Goal: Transaction & Acquisition: Purchase product/service

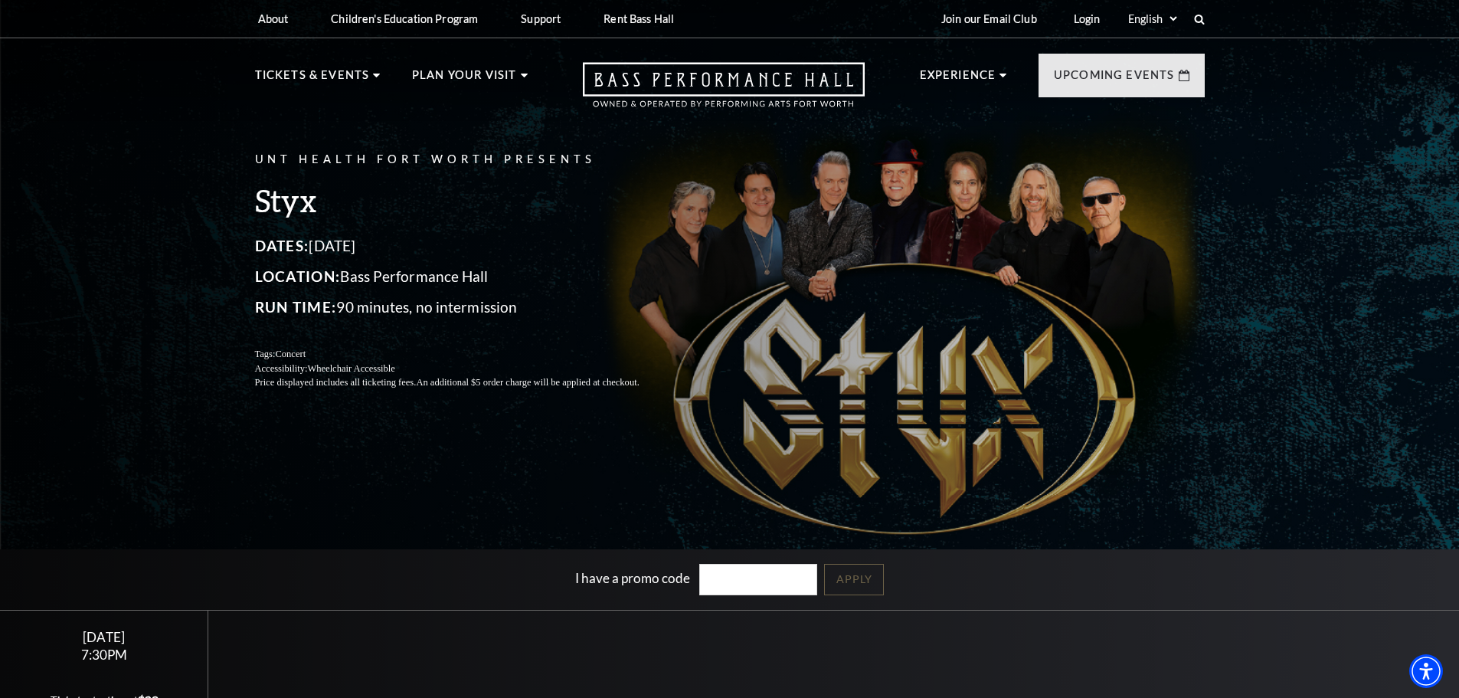
click at [1353, 359] on div "UNT Health Fort Worth Presents Styx Dates: October 22, 2025 Location: Bass Perf…" at bounding box center [729, 382] width 1459 height 782
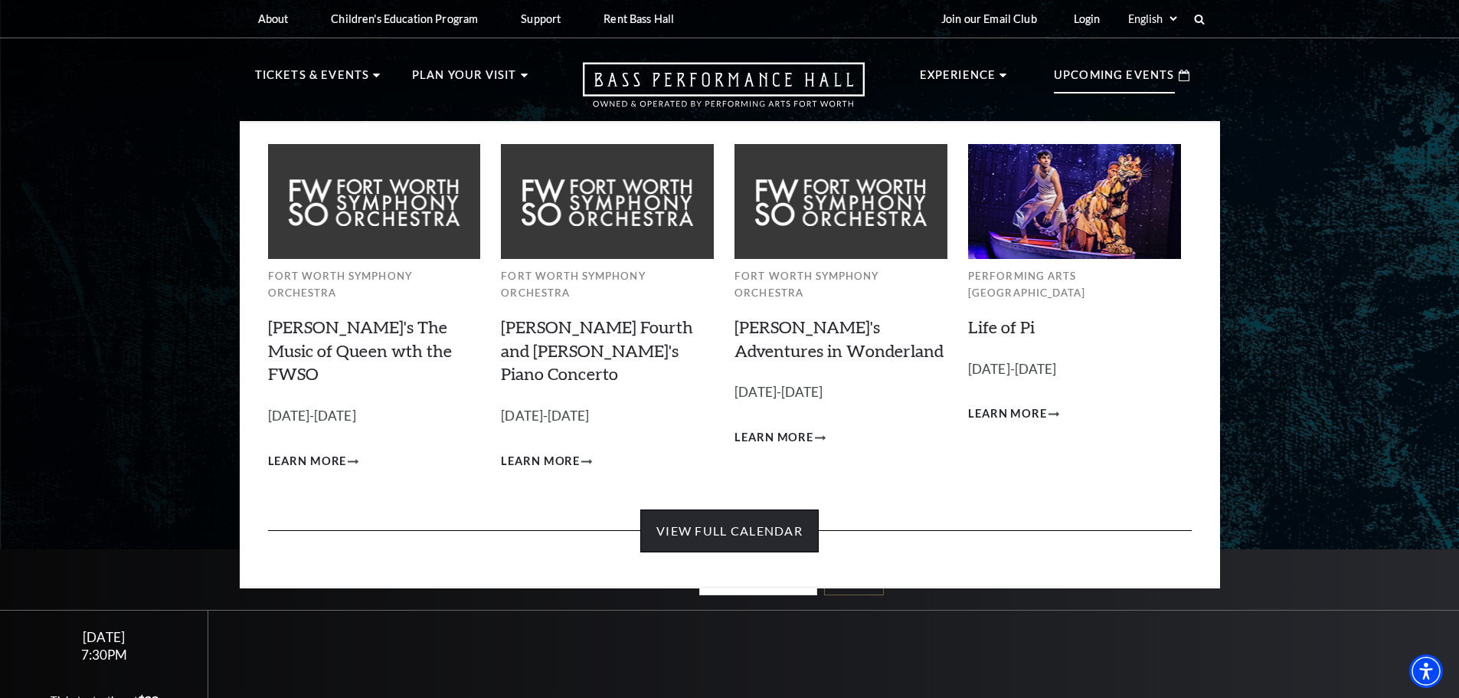
click at [731, 509] on link "View Full Calendar" at bounding box center [729, 530] width 178 height 43
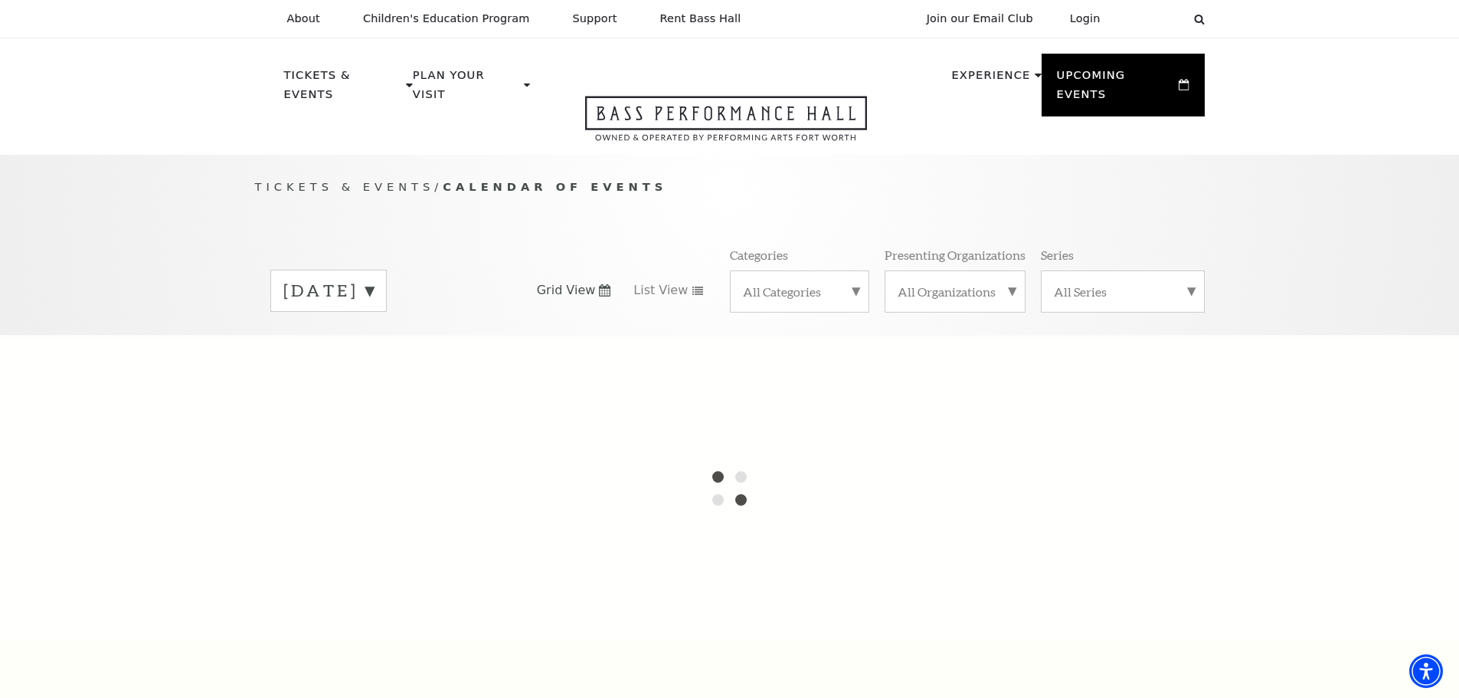
click at [374, 279] on label "August 2025" at bounding box center [328, 291] width 90 height 24
click at [401, 339] on div at bounding box center [729, 488] width 1459 height 306
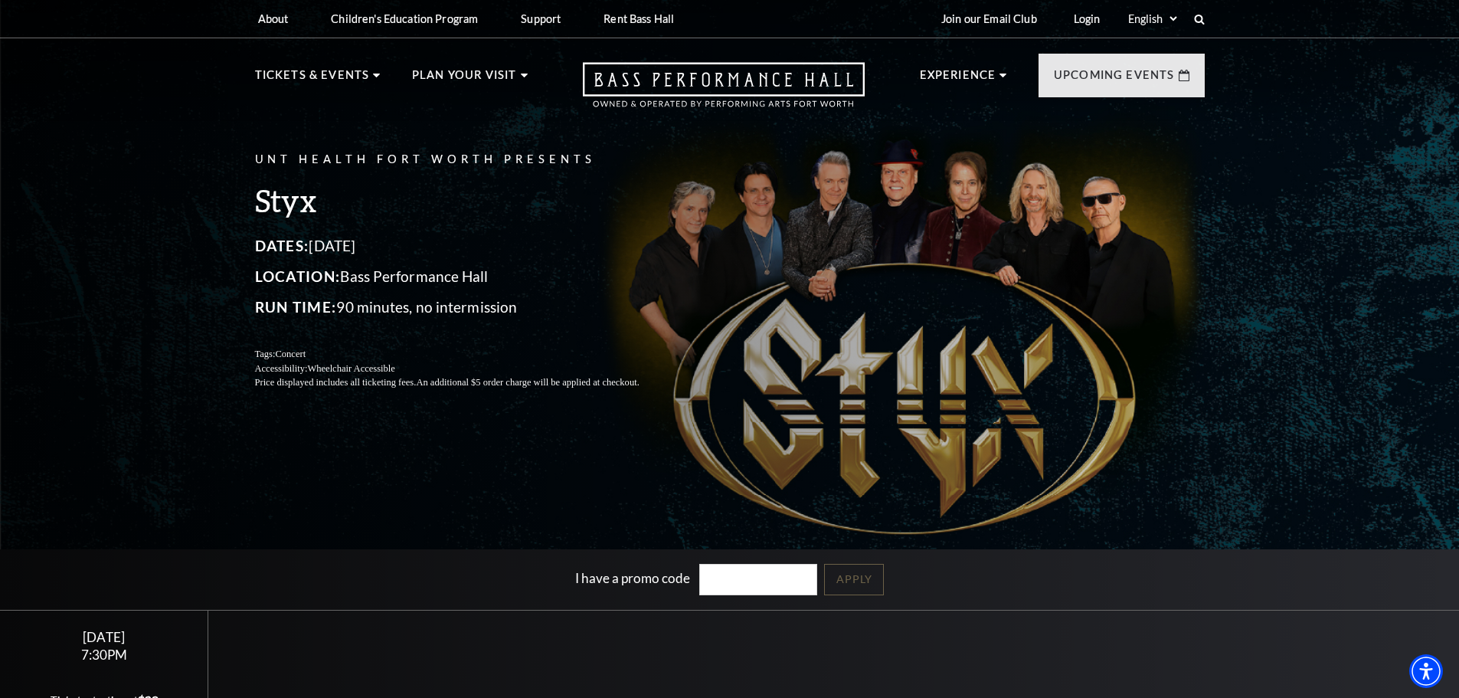
click at [1091, 204] on div "UNT Health Fort Worth Presents Styx Dates: October 22, 2025 Location: Bass Perf…" at bounding box center [730, 270] width 980 height 270
click at [811, 416] on div "UNT Health Fort Worth Presents Styx Dates: October 22, 2025 Location: Bass Perf…" at bounding box center [729, 382] width 1459 height 782
click at [368, 285] on p "Location: Bass Performance Hall" at bounding box center [465, 276] width 421 height 25
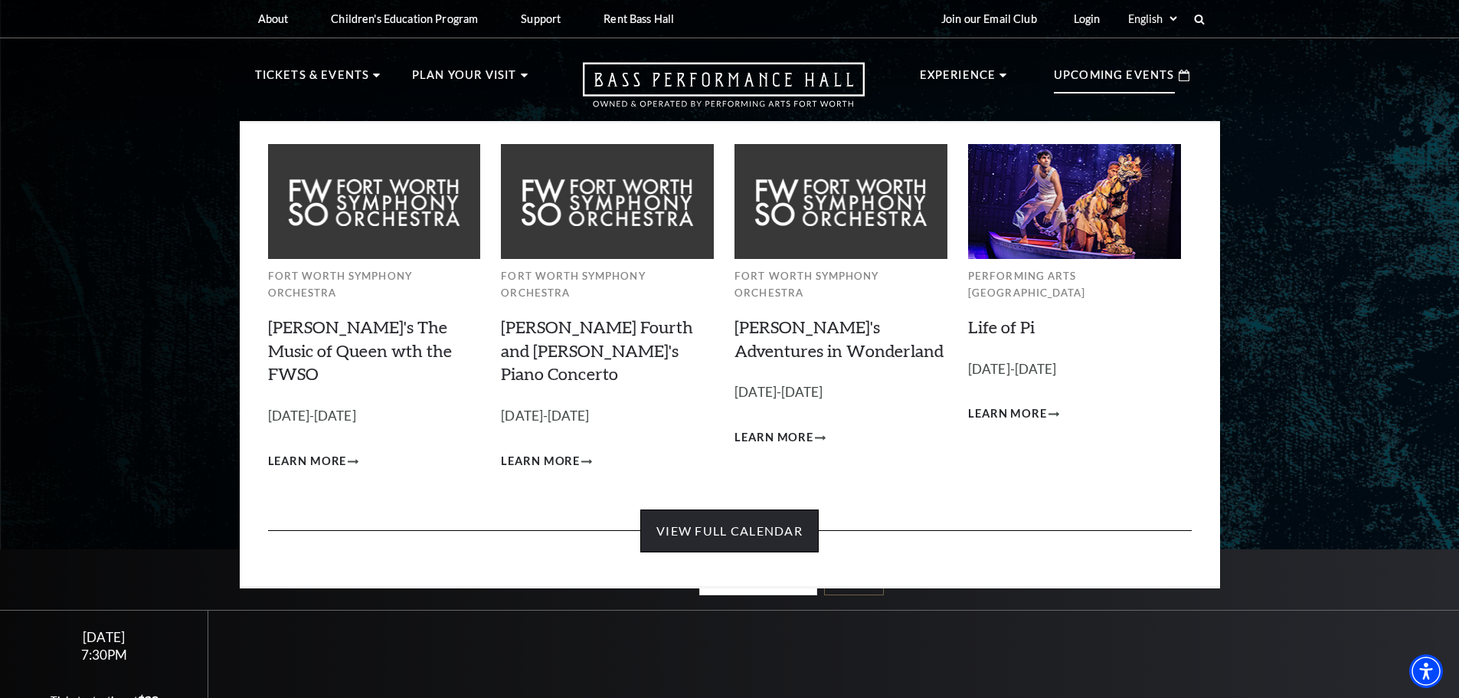
click at [692, 509] on link "View Full Calendar" at bounding box center [729, 530] width 178 height 43
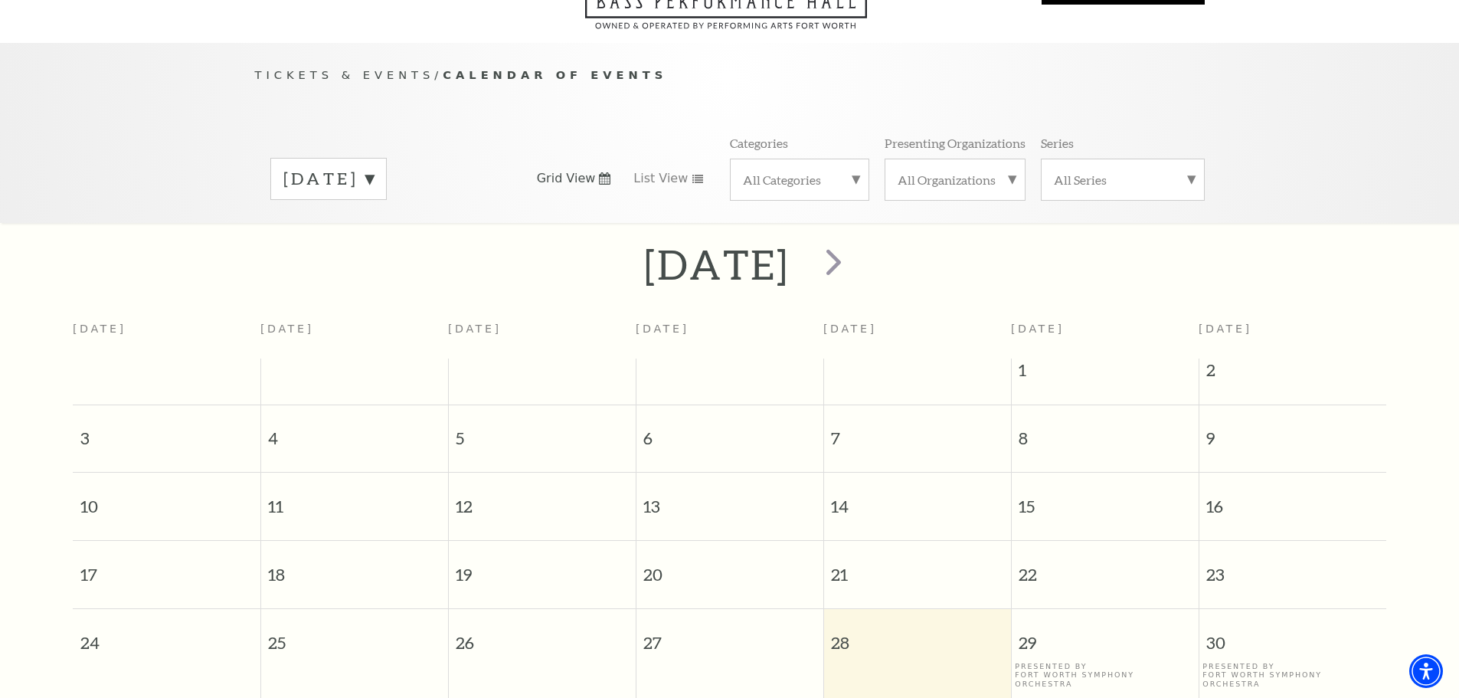
scroll to position [59, 0]
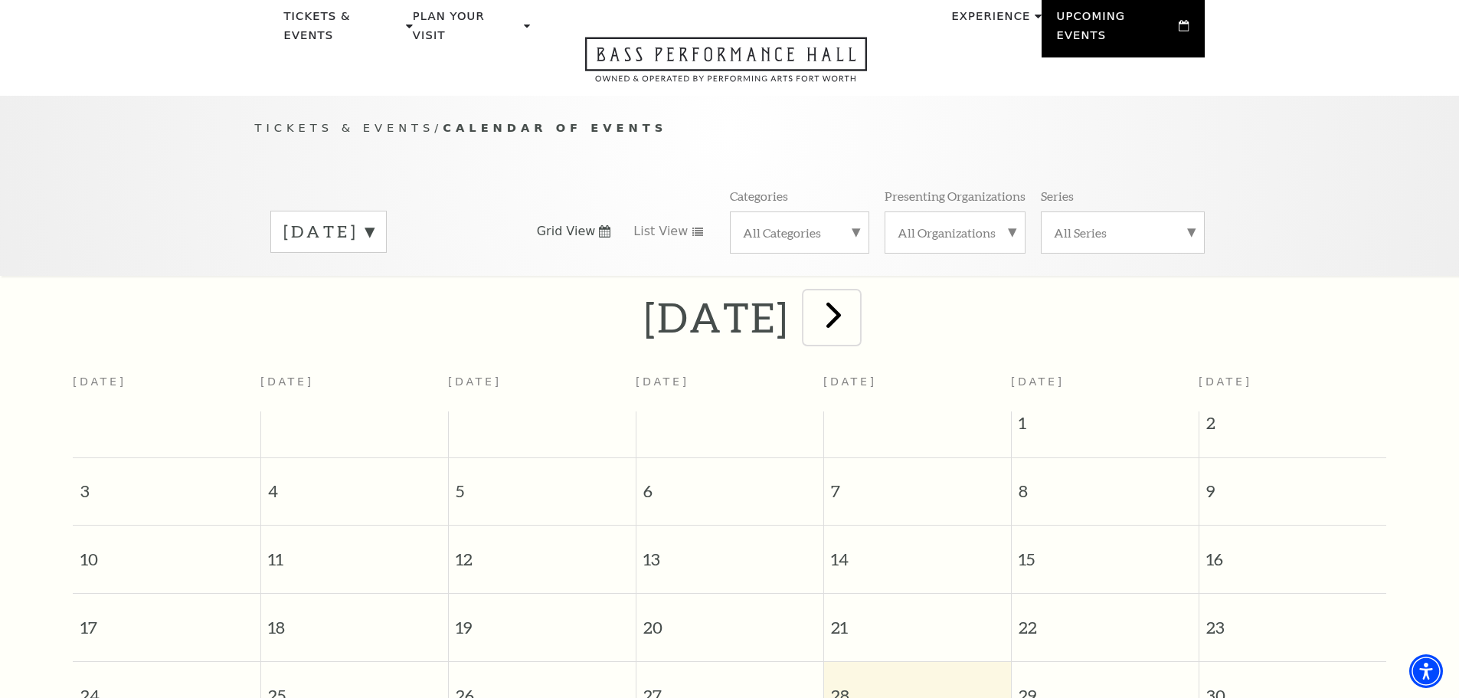
click at [856, 293] on span "next" at bounding box center [834, 315] width 44 height 44
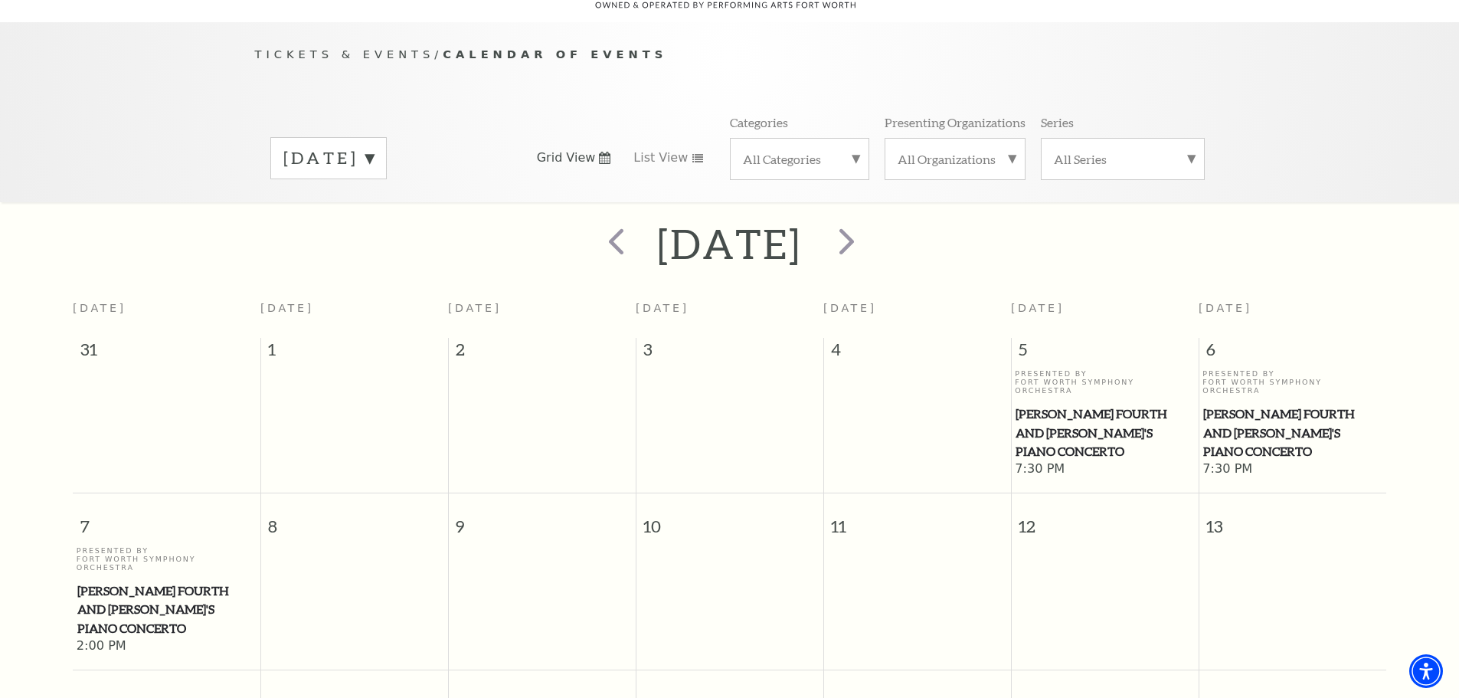
scroll to position [136, 0]
click at [869, 231] on span "next" at bounding box center [847, 238] width 44 height 44
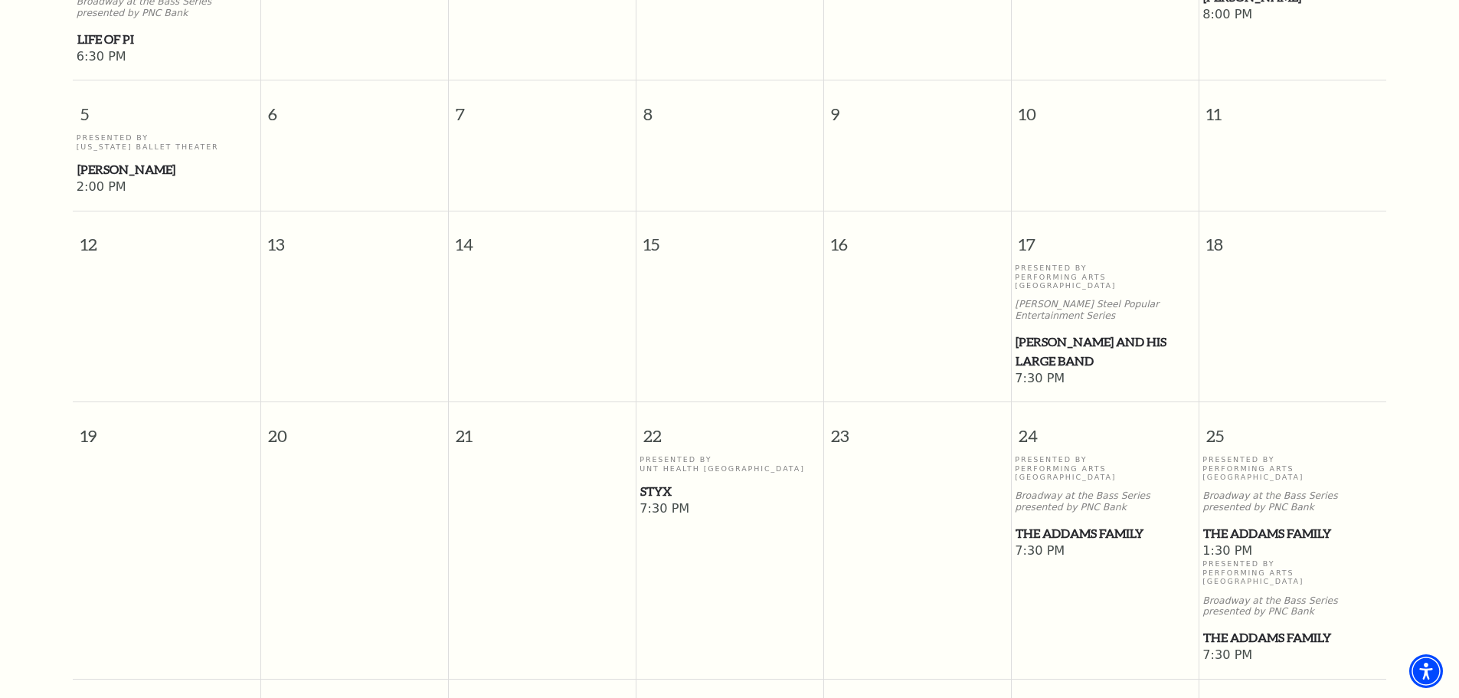
scroll to position [672, 0]
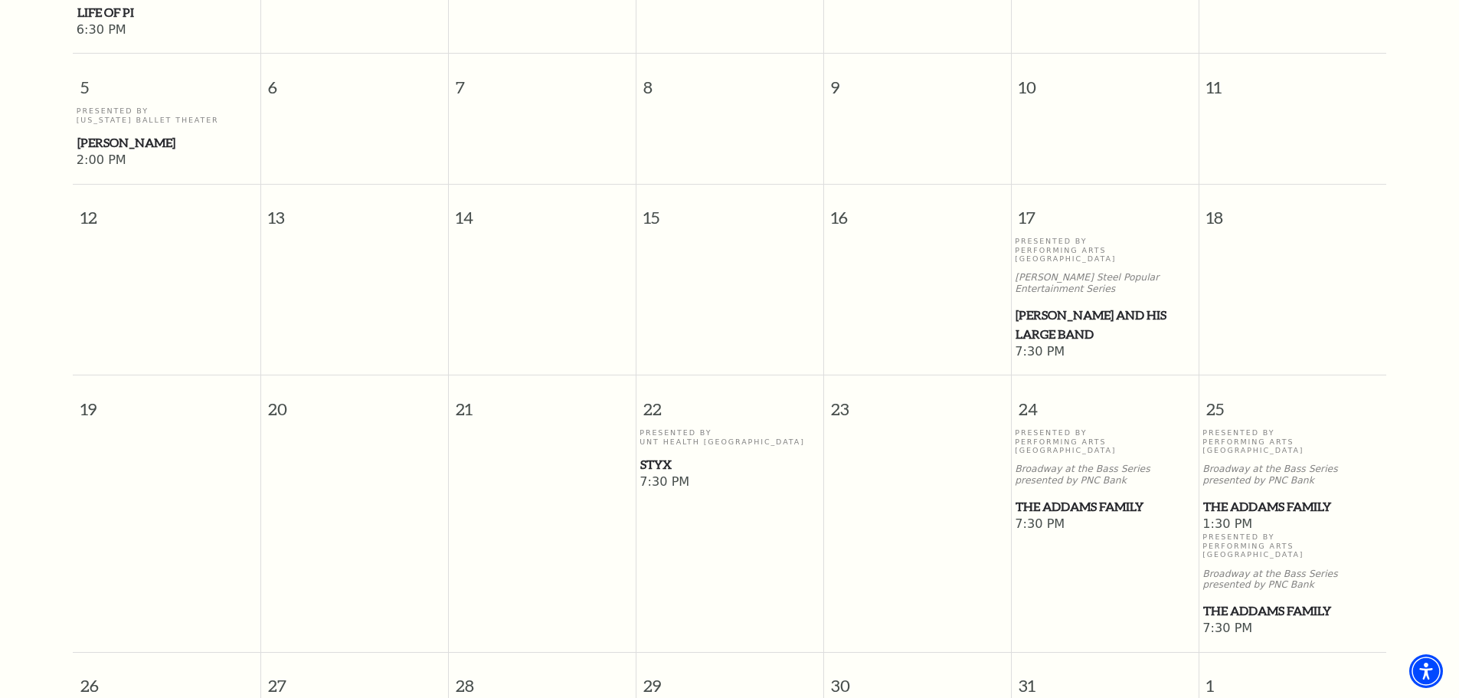
click at [678, 428] on p "Presented By UNT Health Fort Worth" at bounding box center [730, 437] width 180 height 18
click at [666, 455] on span "Styx" at bounding box center [729, 464] width 178 height 19
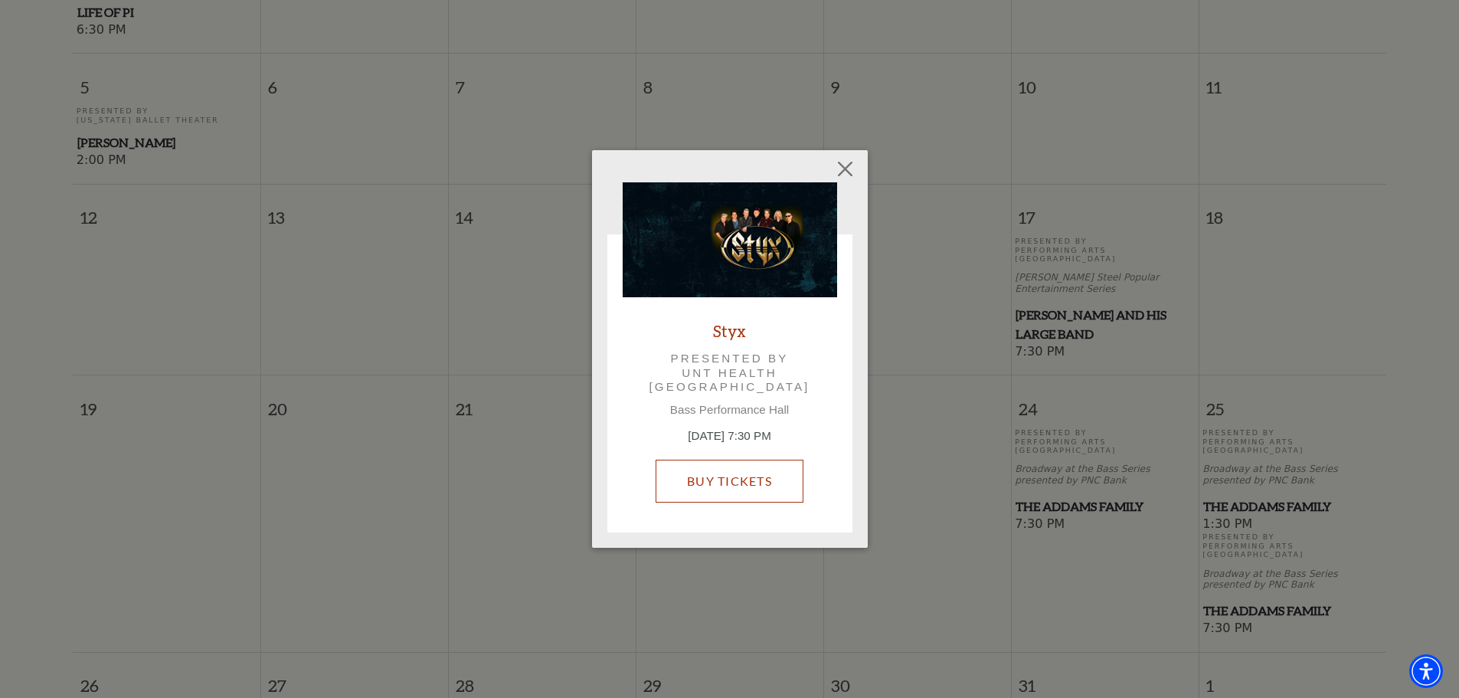
click at [715, 479] on link "Buy Tickets" at bounding box center [730, 481] width 148 height 43
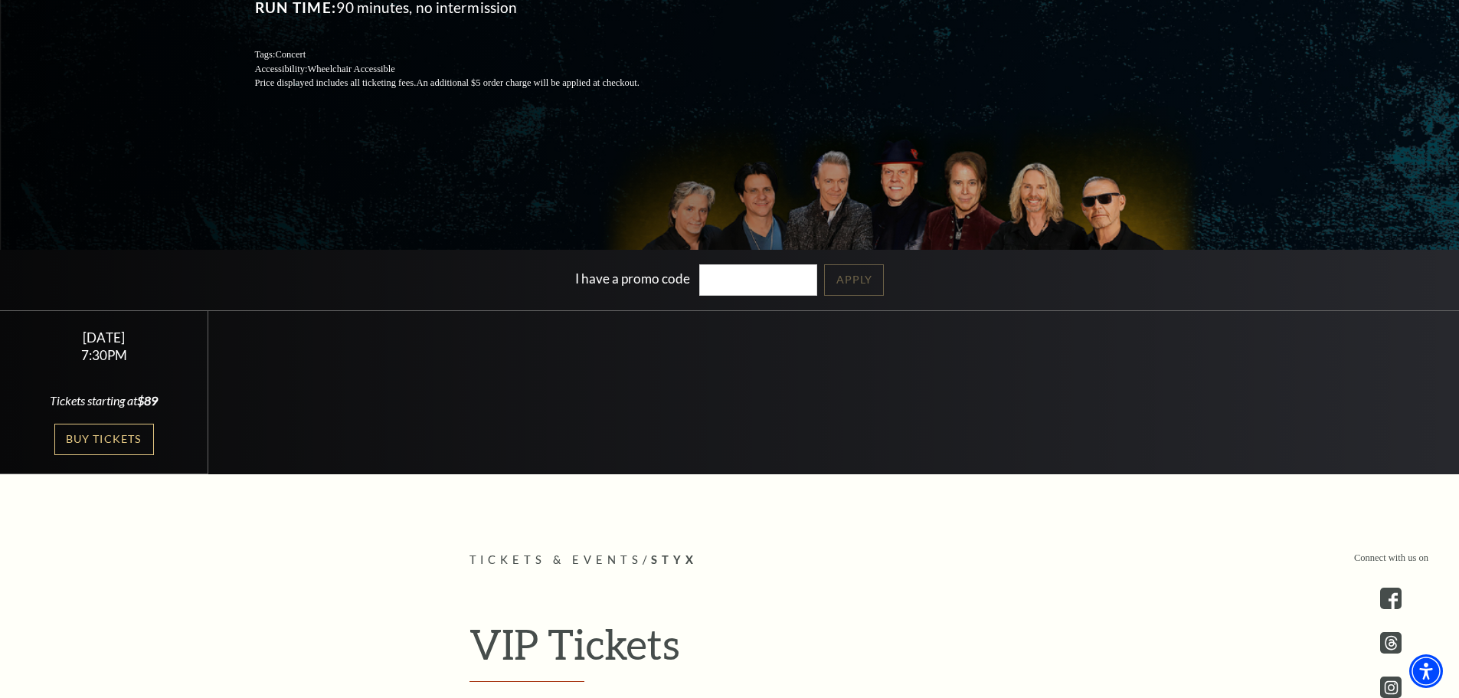
scroll to position [306, 0]
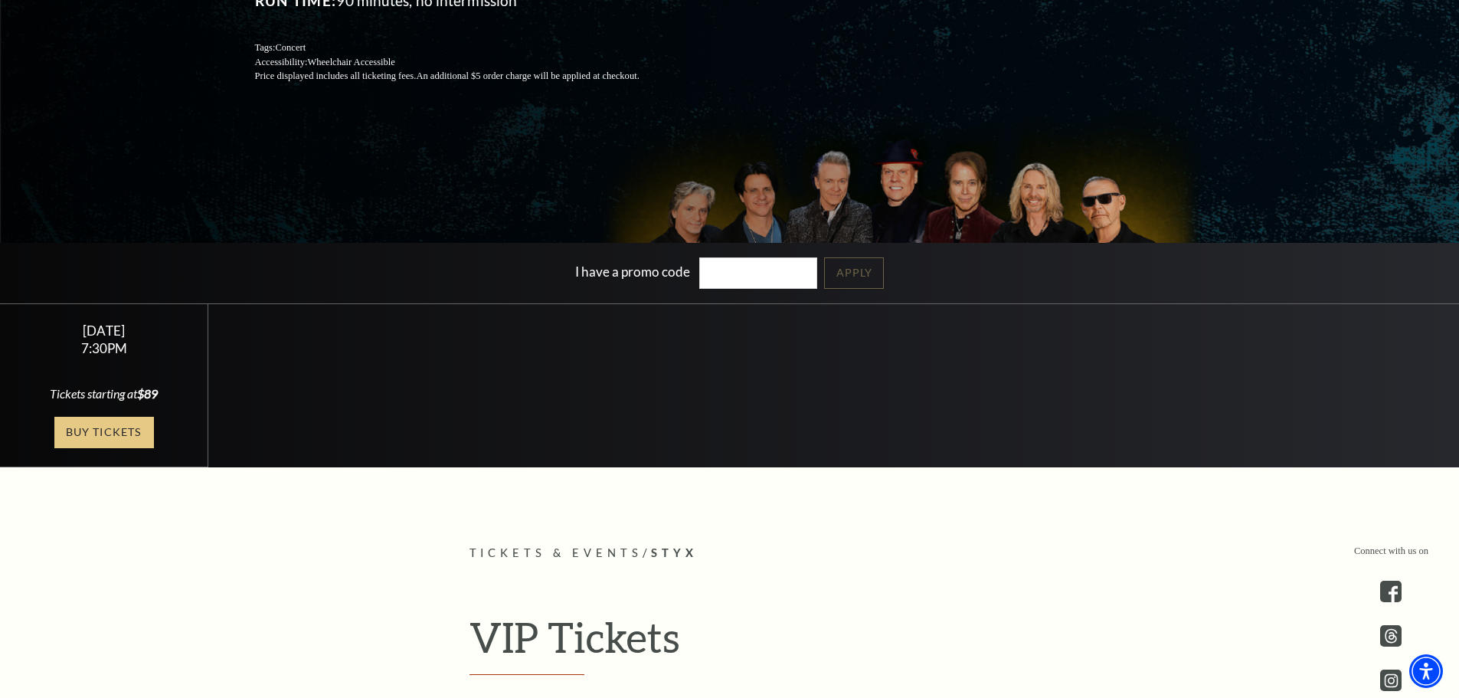
click at [122, 429] on link "Buy Tickets" at bounding box center [104, 432] width 100 height 31
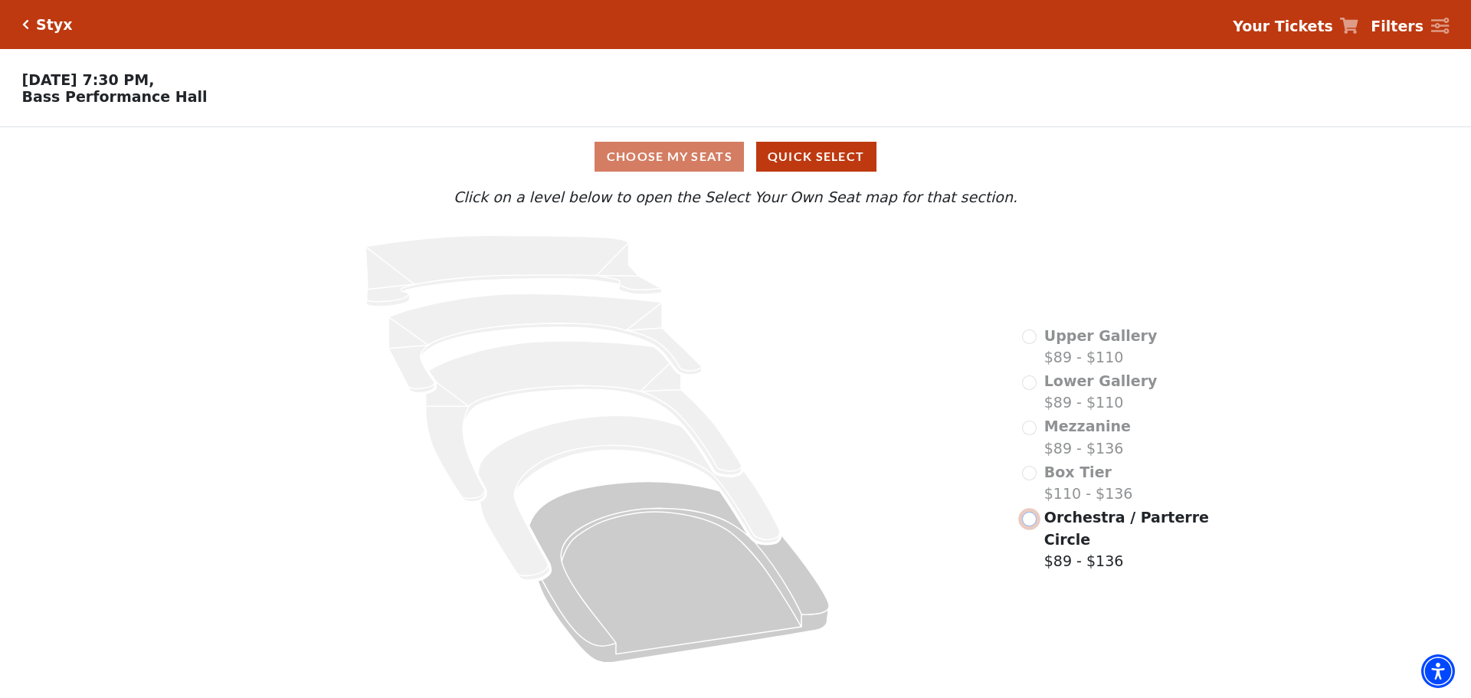
click at [1031, 526] on input "Orchestra / Parterre Circle$89 - $136\a" at bounding box center [1029, 519] width 15 height 15
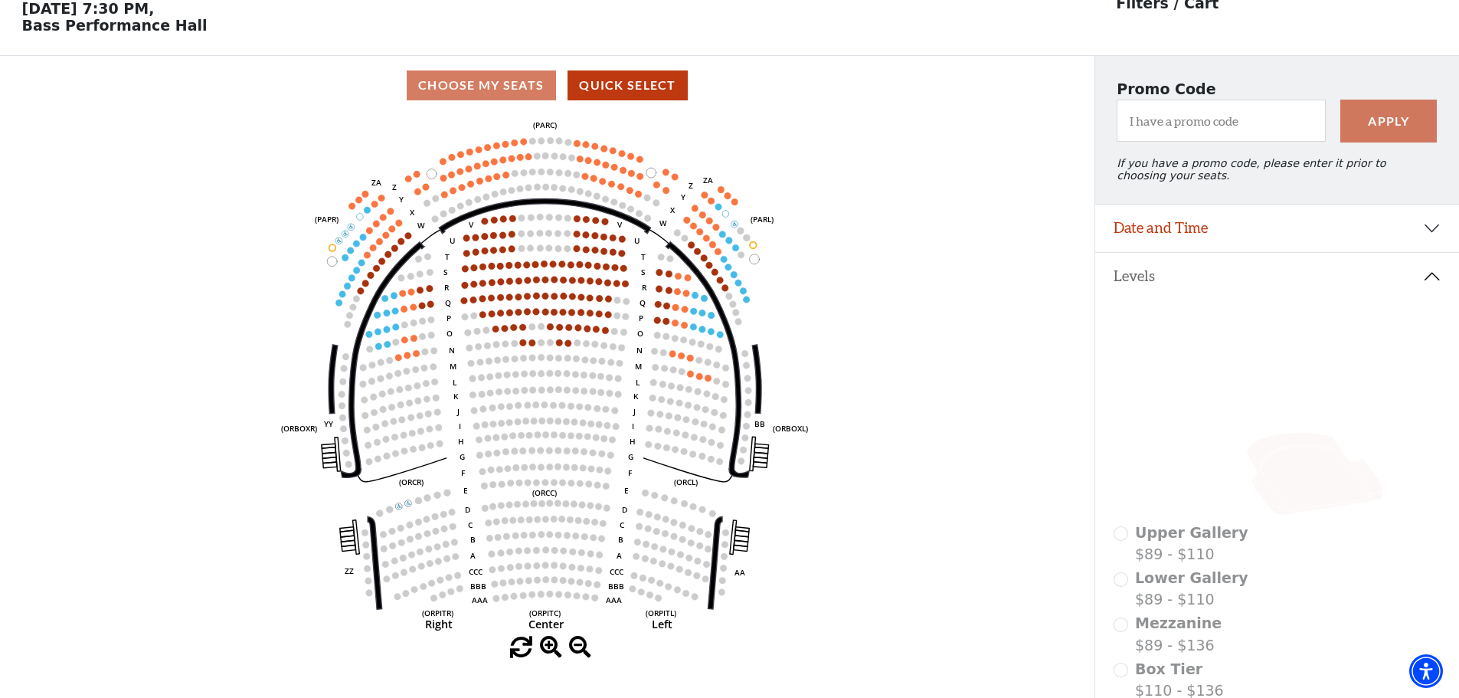
scroll to position [148, 0]
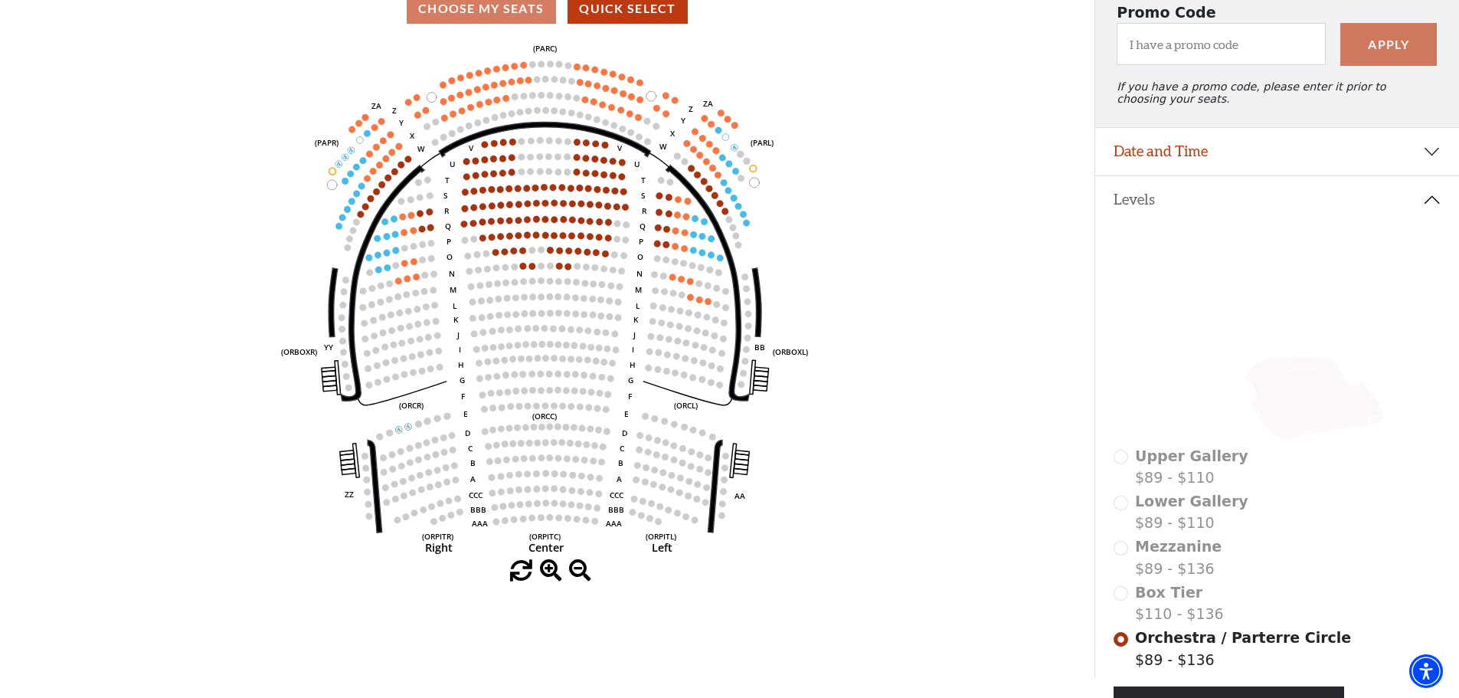
click at [1117, 556] on div "Mezzanine $89 - $136" at bounding box center [1278, 557] width 328 height 44
click at [1118, 558] on div "Mezzanine $89 - $136" at bounding box center [1278, 557] width 328 height 44
click at [1128, 608] on div "Box Tier $110 - $136" at bounding box center [1278, 603] width 328 height 44
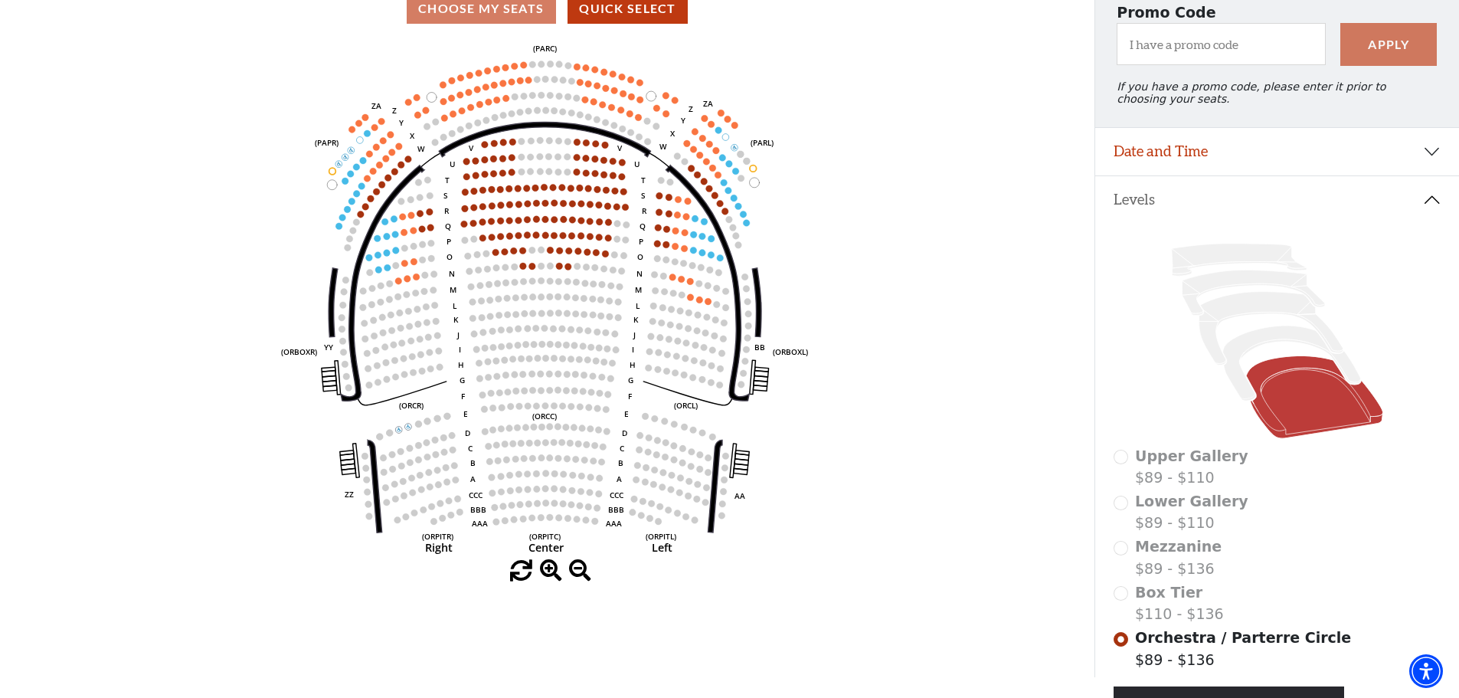
click at [1430, 210] on button "Levels" at bounding box center [1277, 199] width 364 height 47
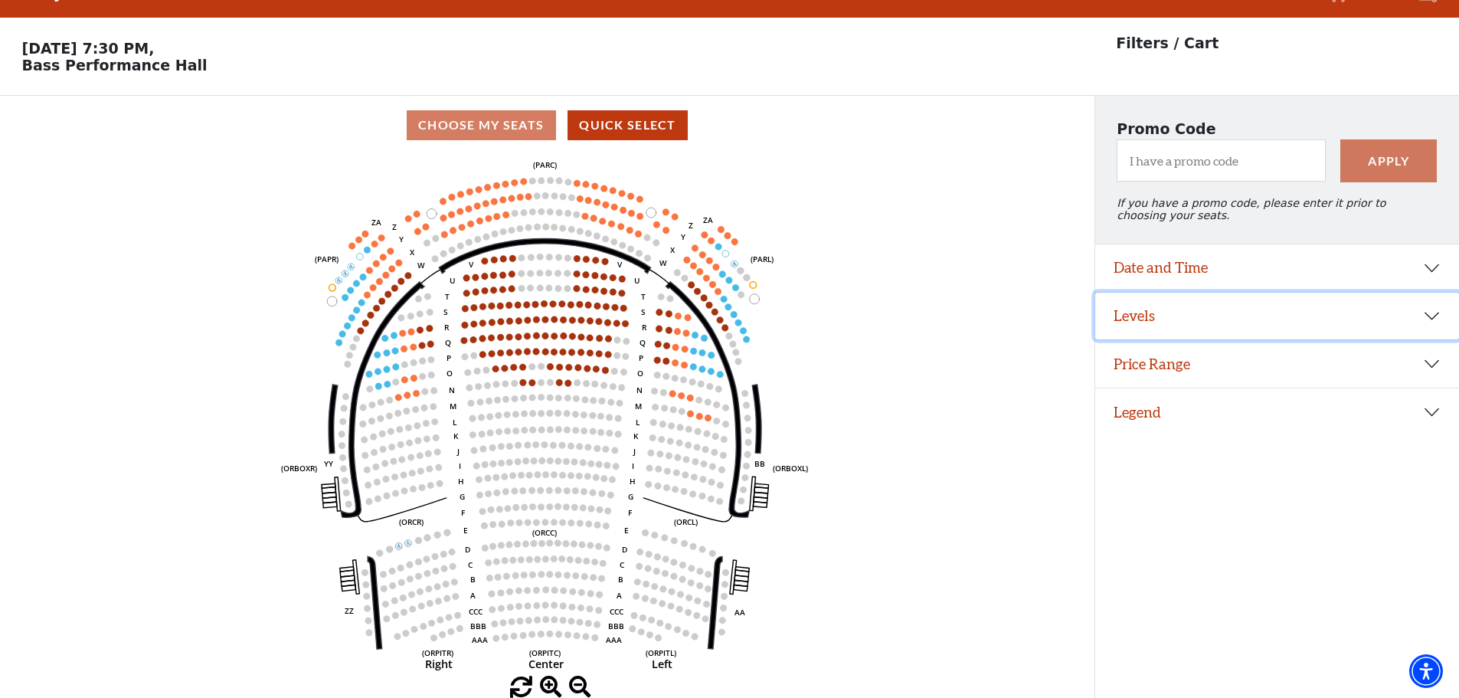
scroll to position [38, 0]
click at [1430, 325] on button "Levels" at bounding box center [1277, 316] width 364 height 47
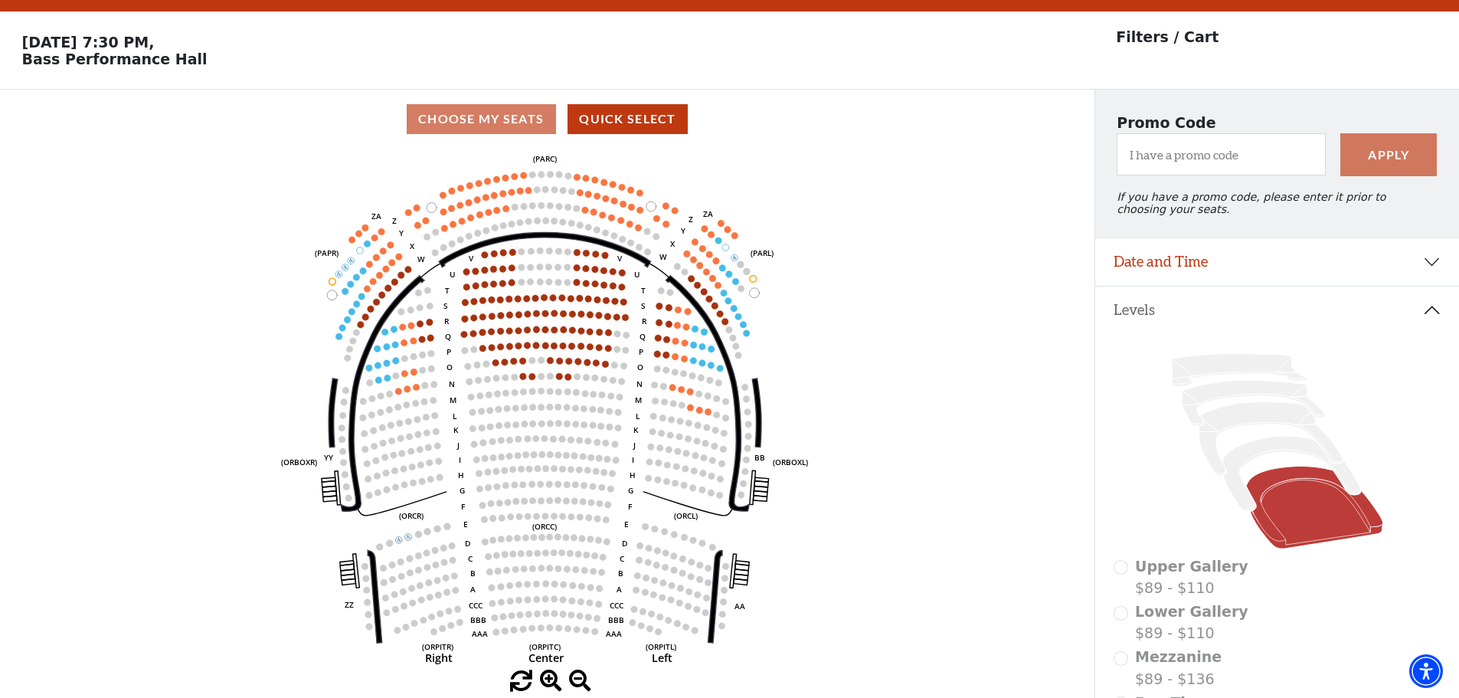
scroll to position [148, 0]
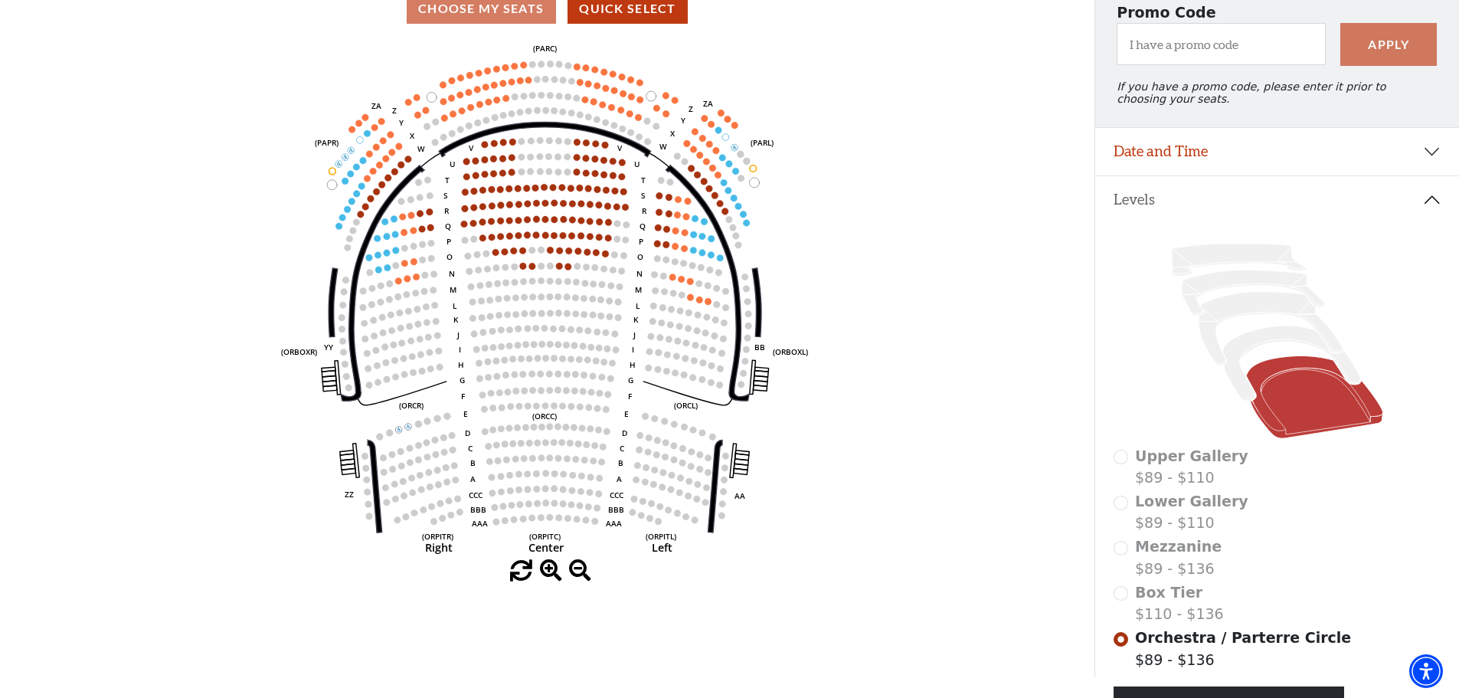
click at [1123, 609] on div "Box Tier $110 - $136" at bounding box center [1278, 603] width 328 height 44
click at [485, 18] on div "Choose My Seats Quick Select" at bounding box center [547, 9] width 1095 height 30
click at [532, 521] on circle at bounding box center [532, 517] width 7 height 7
click at [1435, 161] on button "Date and Time" at bounding box center [1277, 151] width 364 height 47
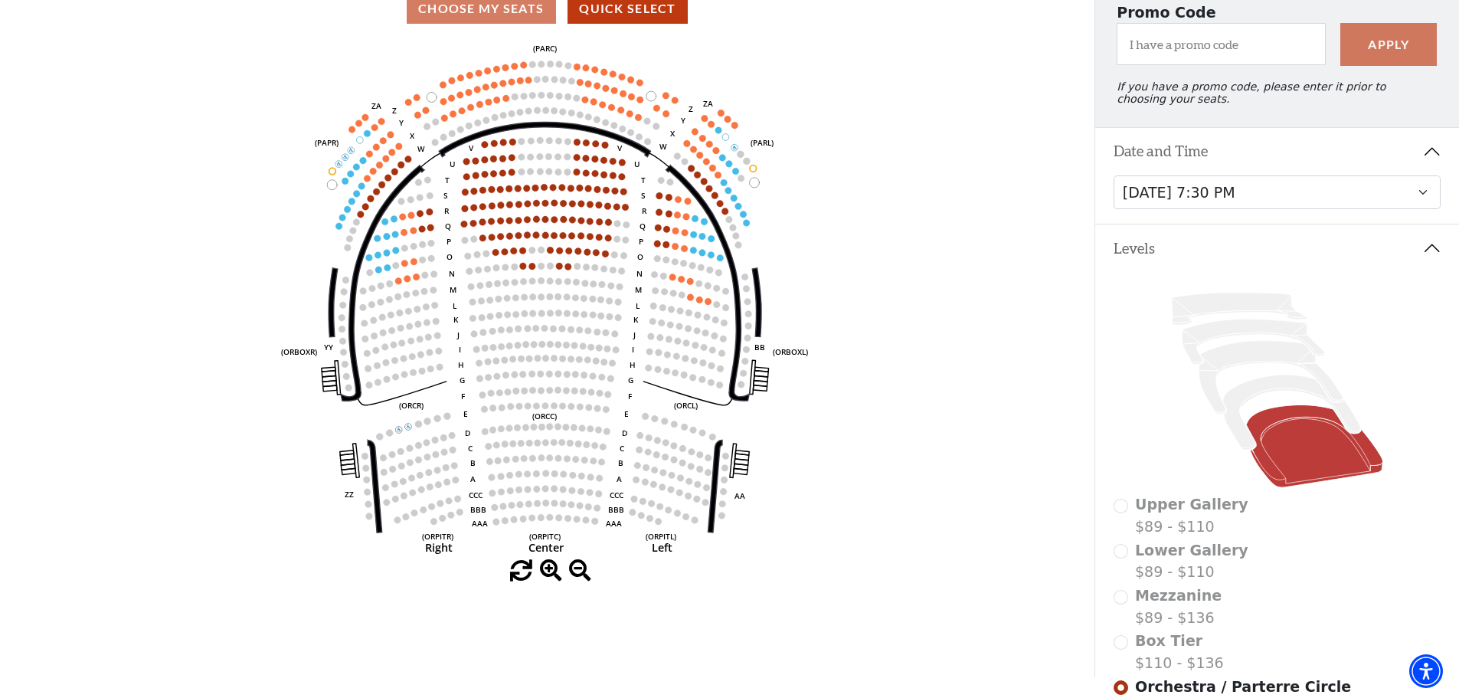
click at [1435, 161] on button "Date and Time" at bounding box center [1277, 151] width 364 height 47
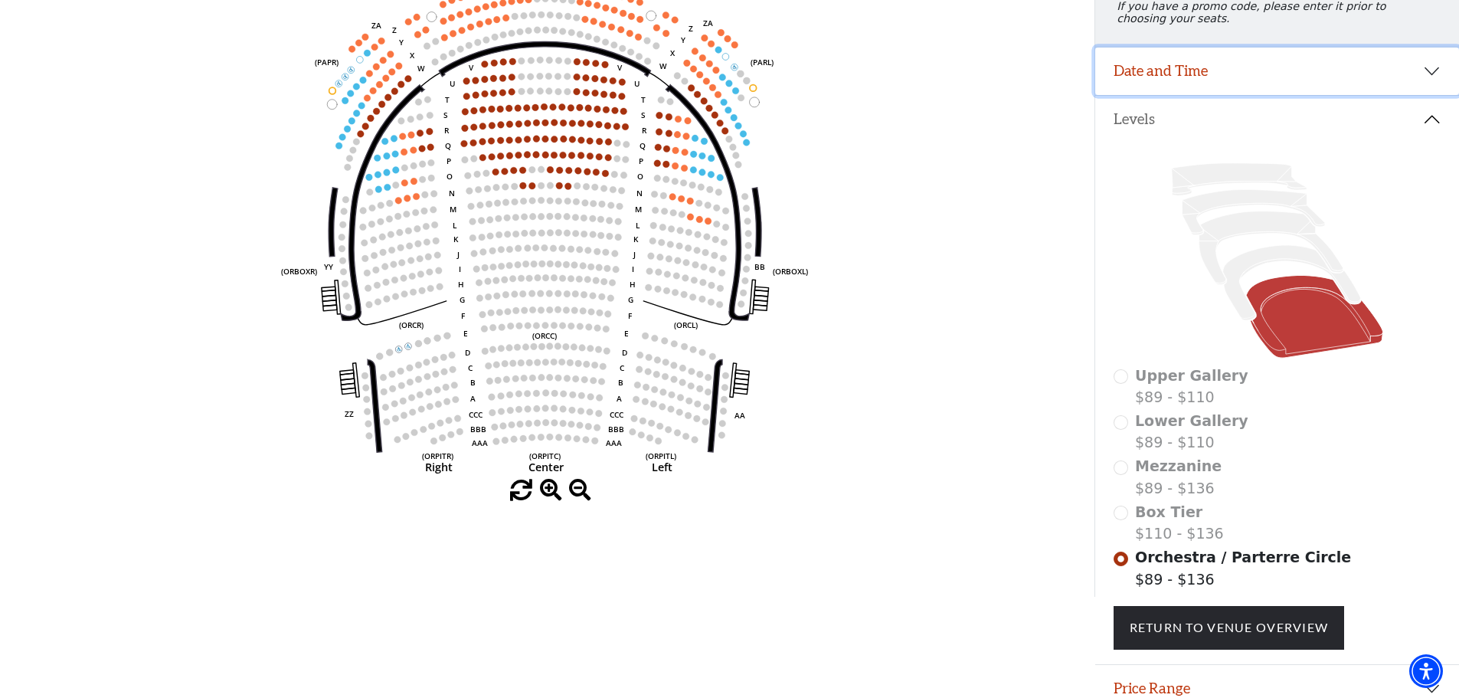
scroll to position [301, 0]
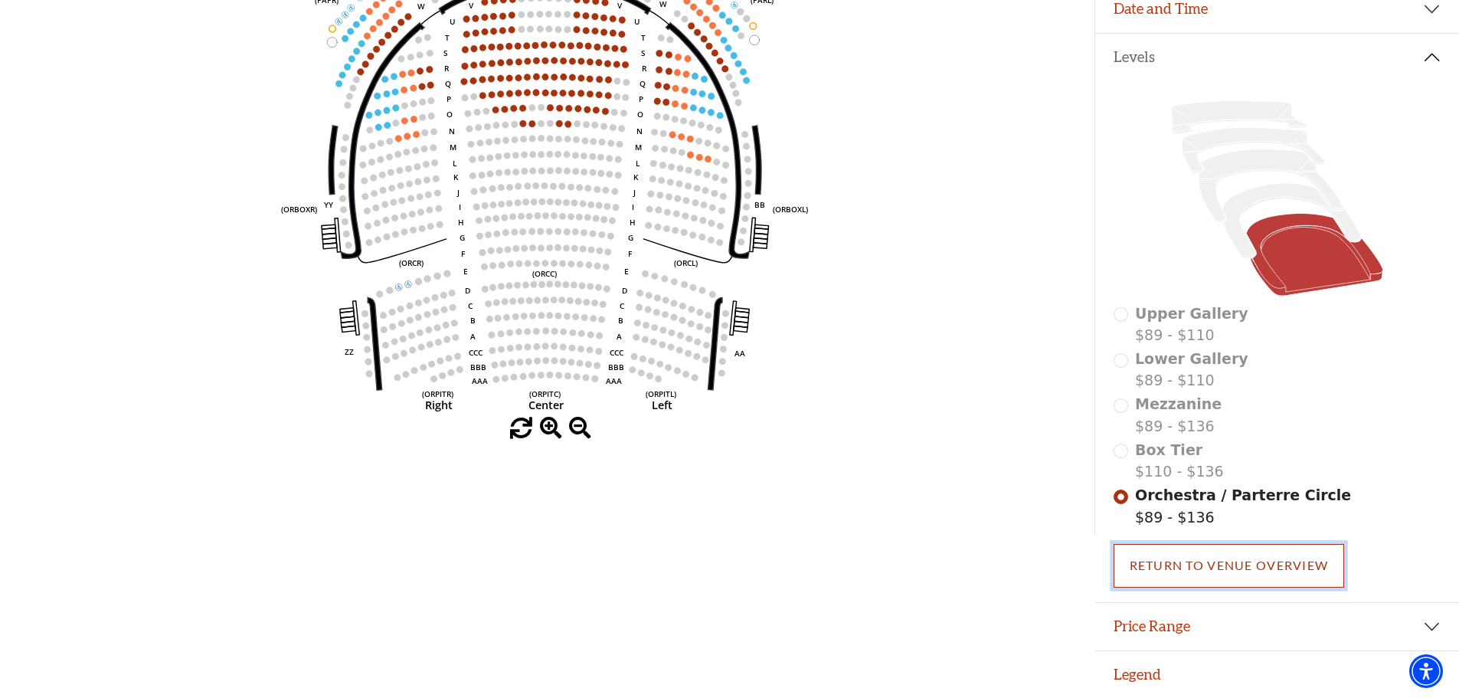
click at [1184, 558] on link "Return To Venue Overview" at bounding box center [1229, 565] width 231 height 43
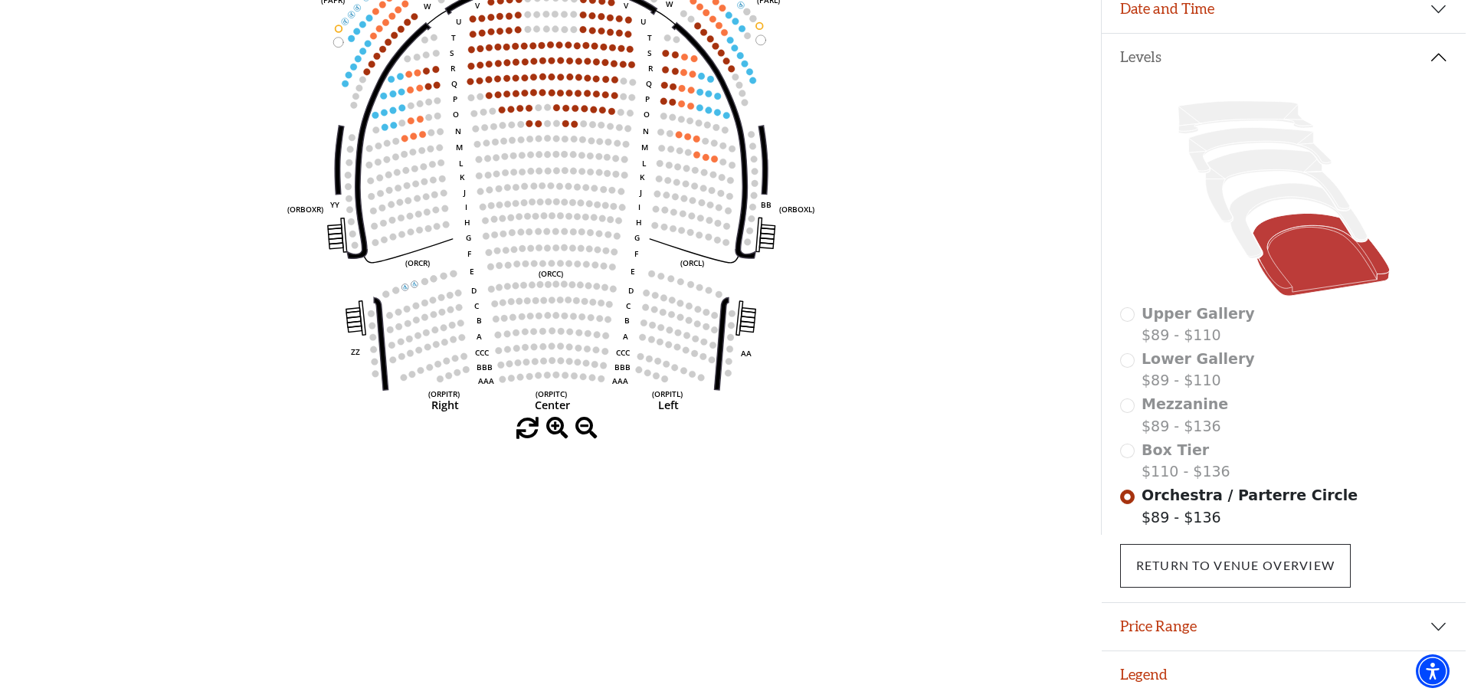
scroll to position [0, 0]
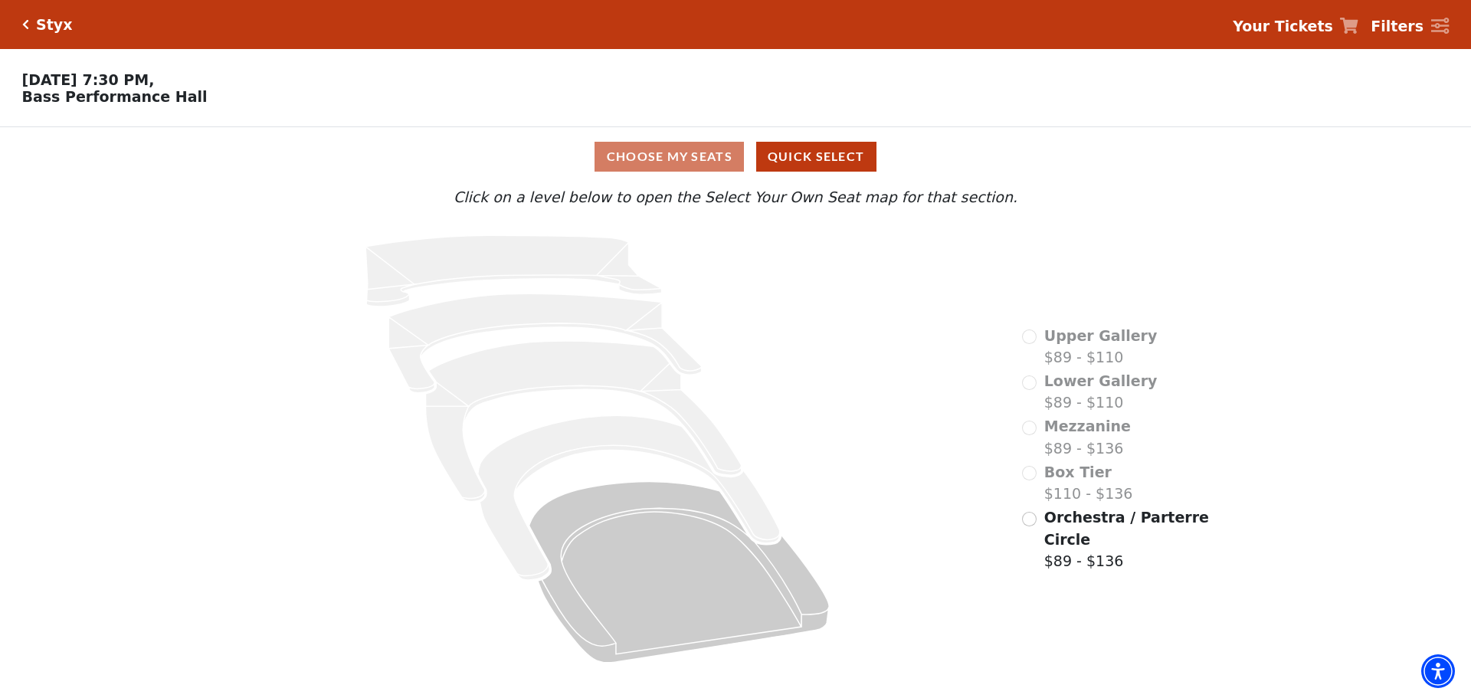
click at [1032, 483] on div "Box Tier $110 - $136" at bounding box center [1077, 483] width 110 height 44
click at [1030, 434] on div "Mezzanine $89 - $136" at bounding box center [1076, 437] width 109 height 44
click at [1030, 398] on div "Lower Gallery $89 - $110" at bounding box center [1089, 392] width 135 height 44
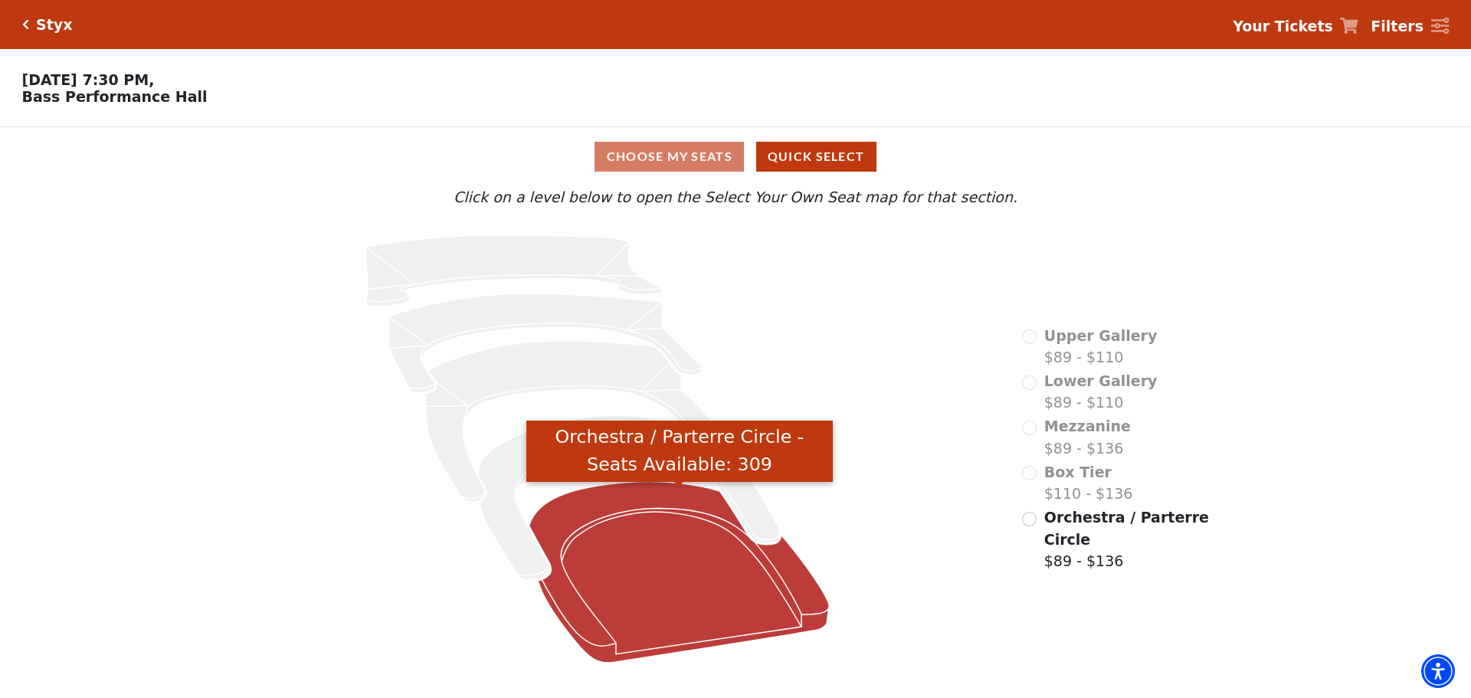
click at [633, 503] on icon "Orchestra / Parterre Circle - Seats Available: 309" at bounding box center [679, 572] width 300 height 181
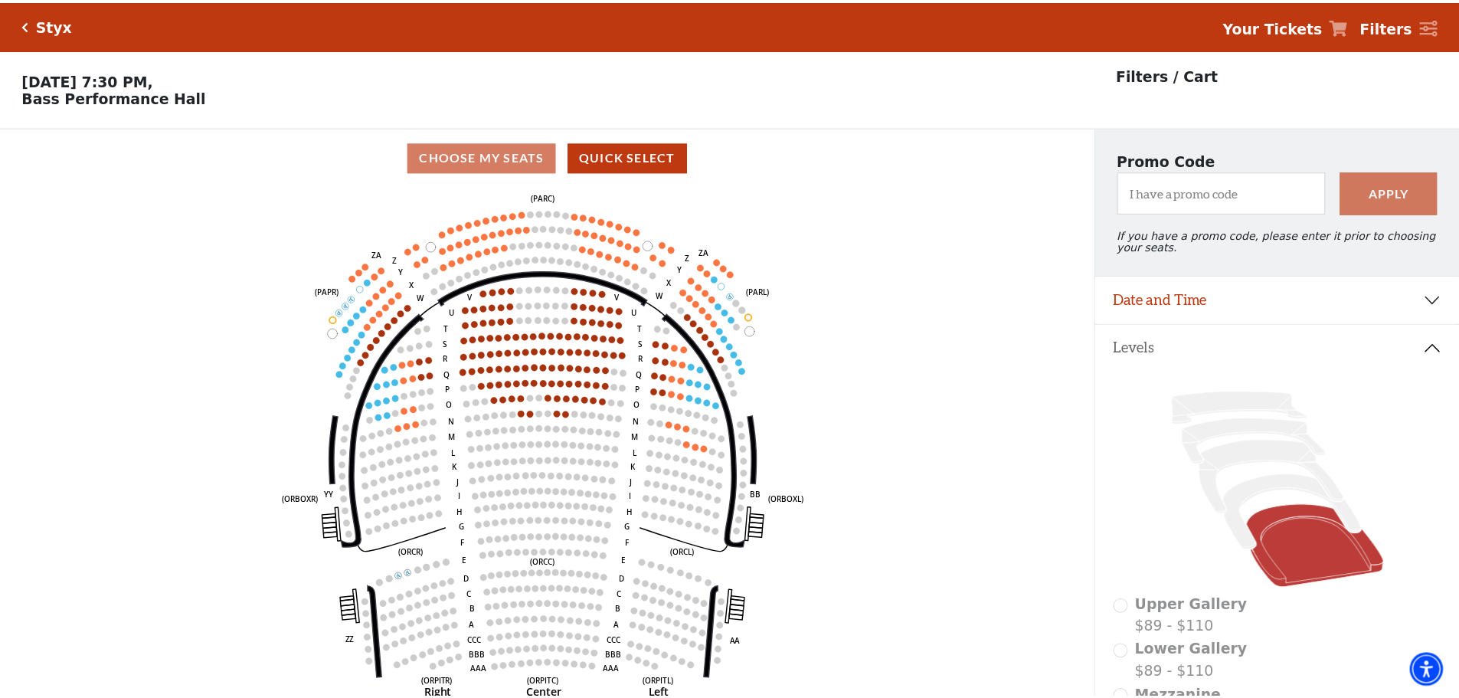
scroll to position [71, 0]
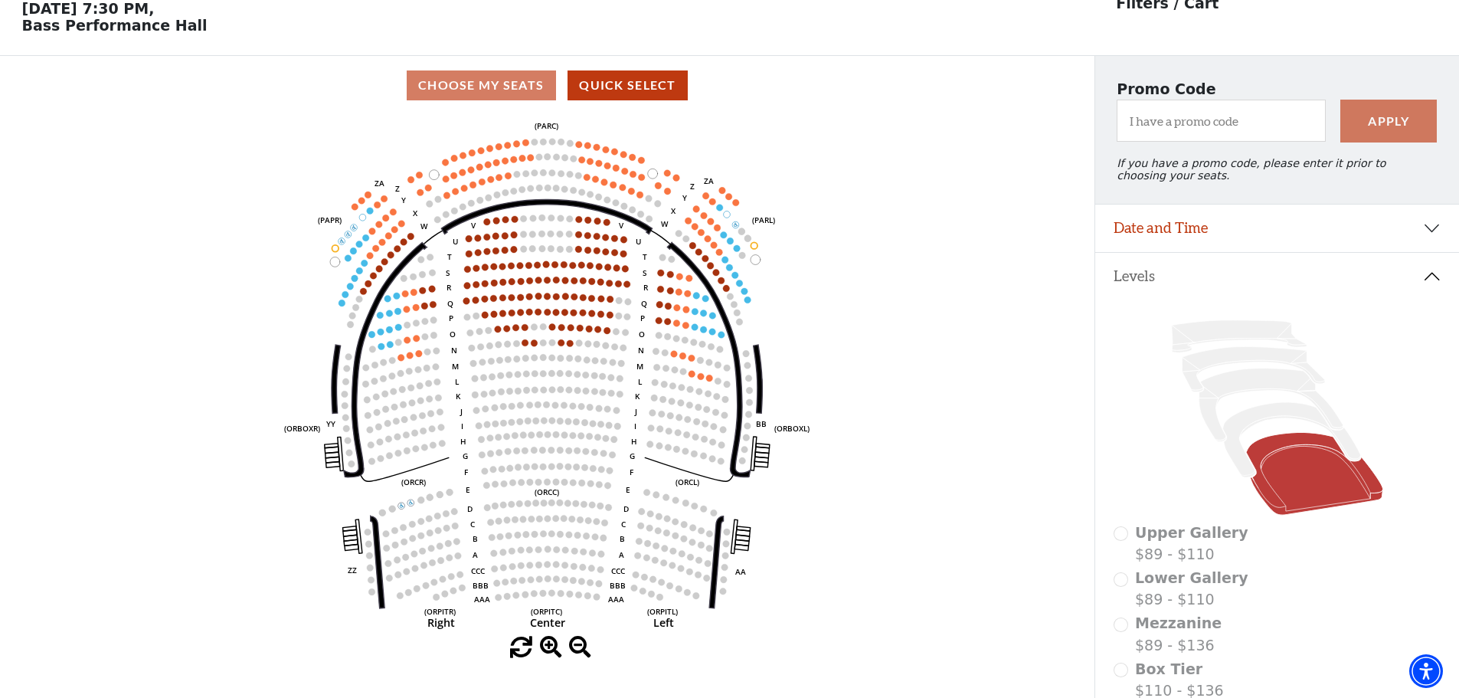
click at [463, 307] on icon "Left (ORPITL) Right (ORPITR) Center (ORPITC) ZZ AA YY BB ZA ZA (ORCL) (ORCR) (O…" at bounding box center [546, 376] width 985 height 522
